Goal: Transaction & Acquisition: Book appointment/travel/reservation

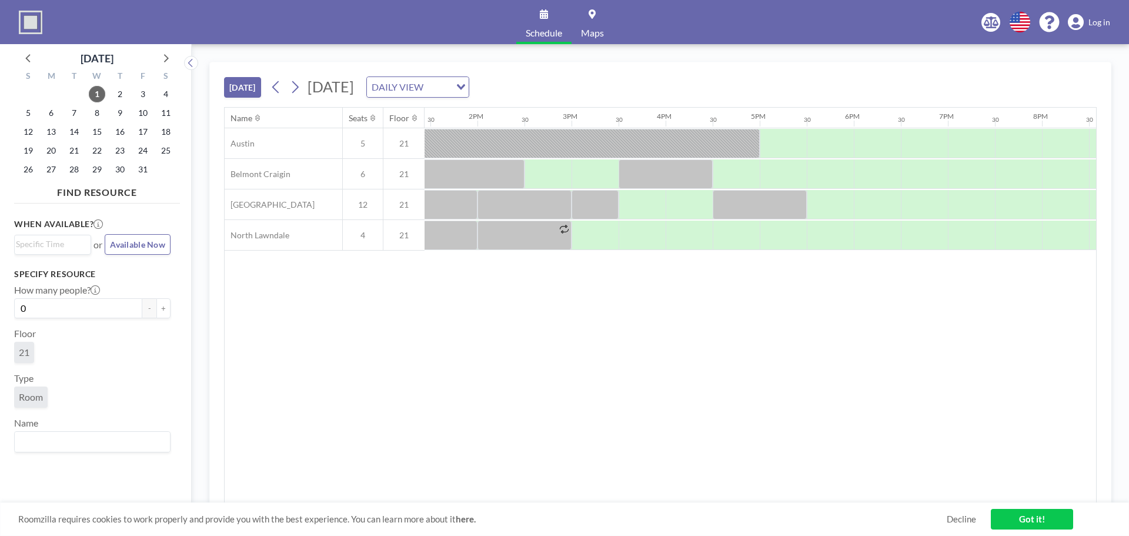
scroll to position [0, 1265]
click at [593, 175] on div at bounding box center [593, 173] width 47 height 29
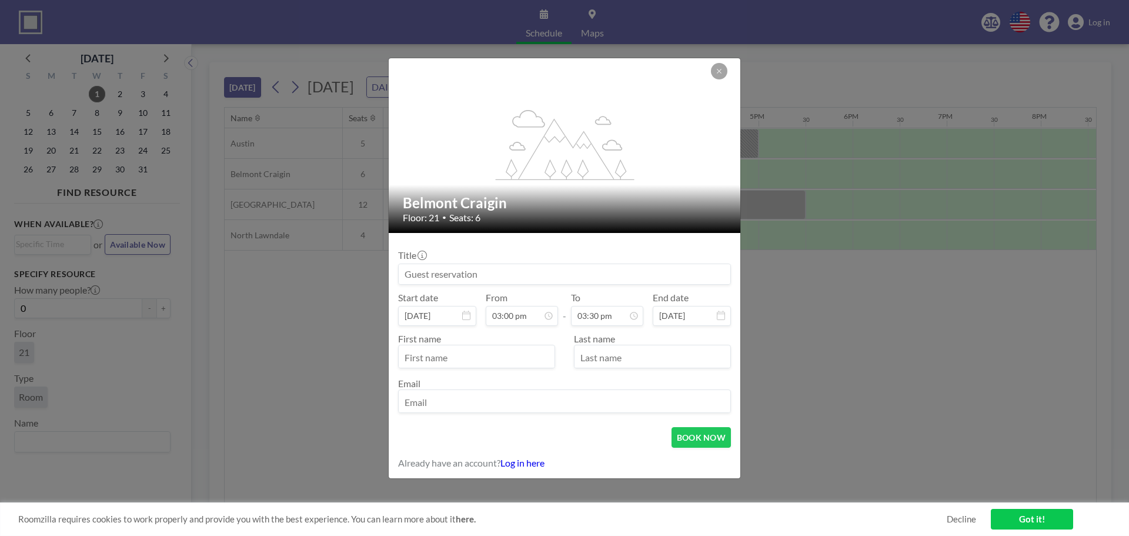
click at [466, 359] on input "text" at bounding box center [477, 357] width 156 height 20
type input "[PERSON_NAME]"
type input "i"
type input "[PERSON_NAME]"
click at [441, 403] on input "email" at bounding box center [565, 402] width 332 height 20
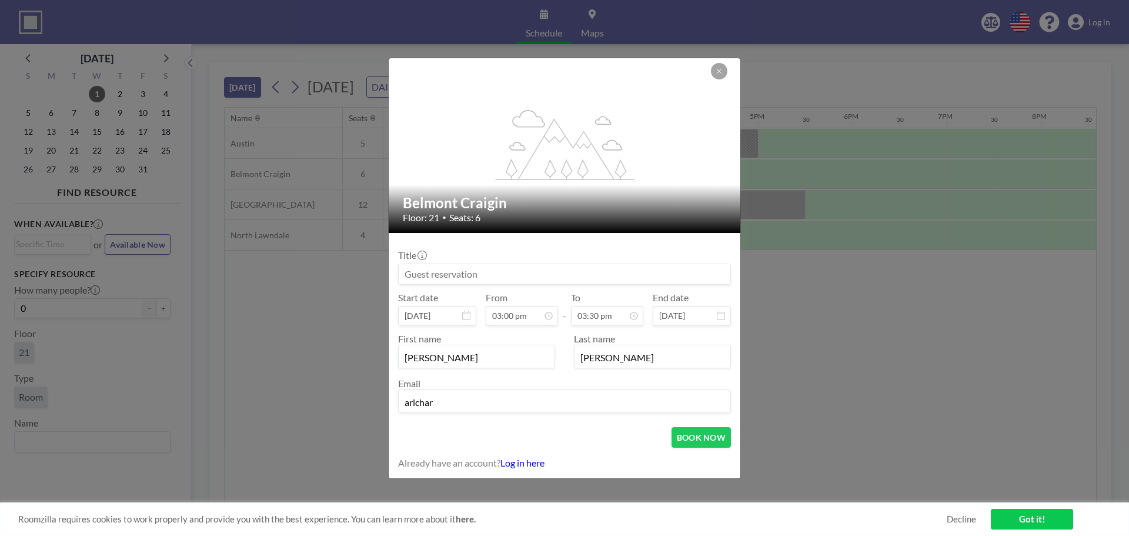
type input "[EMAIL_ADDRESS][DOMAIN_NAME]"
click at [454, 275] on input at bounding box center [565, 274] width 332 height 20
type input "[PERSON_NAME]"
click at [683, 432] on button "BOOK NOW" at bounding box center [700, 437] width 59 height 21
